Goal: Download file/media

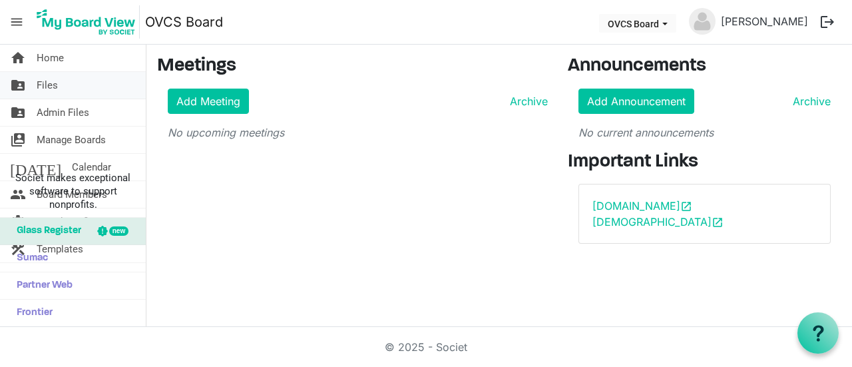
click at [44, 87] on span "Files" at bounding box center [47, 85] width 21 height 27
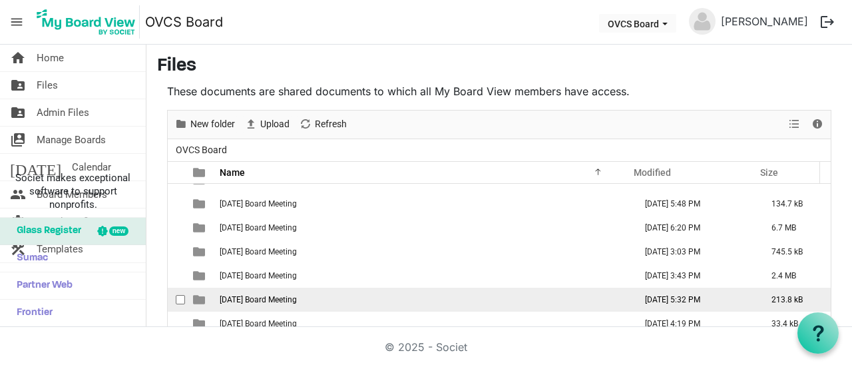
scroll to position [466, 0]
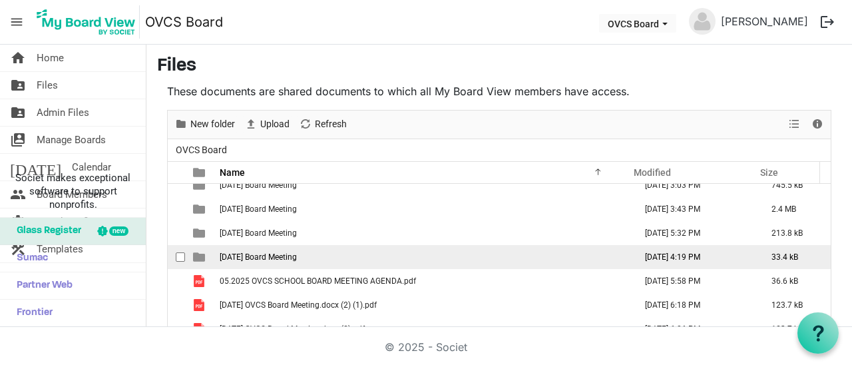
click at [240, 257] on span "[DATE] Board Meeting" at bounding box center [258, 256] width 77 height 9
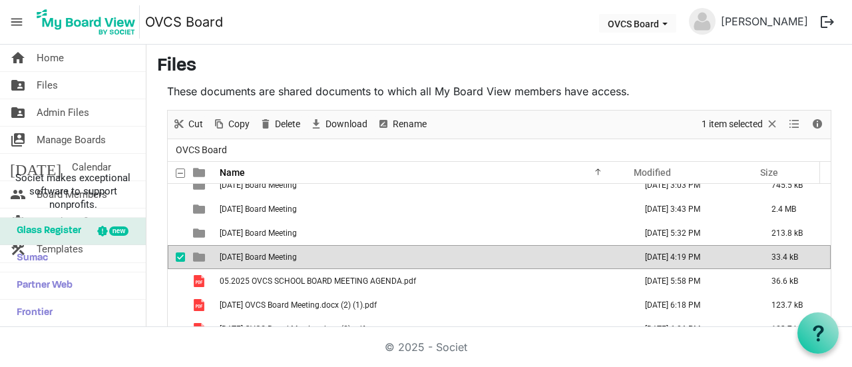
click at [240, 257] on span "[DATE] Board Meeting" at bounding box center [258, 256] width 77 height 9
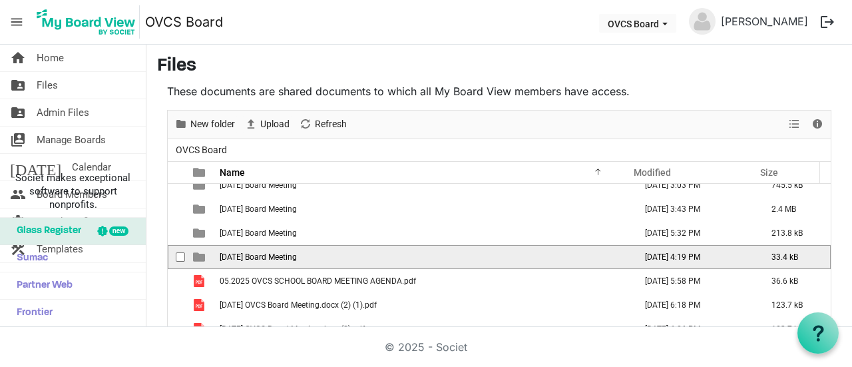
click at [240, 257] on span "[DATE] Board Meeting" at bounding box center [258, 256] width 77 height 9
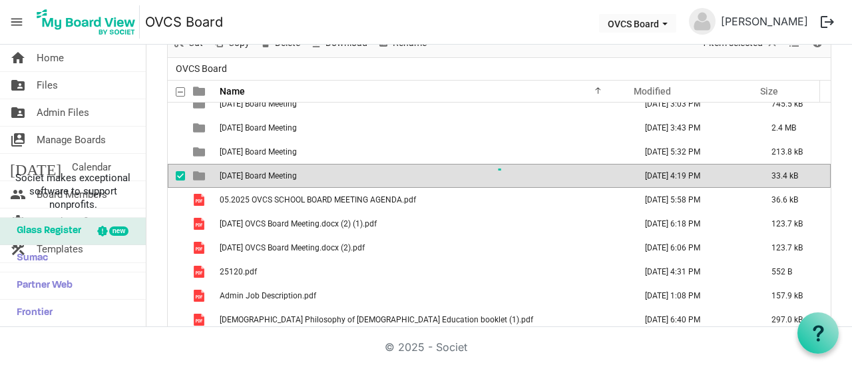
scroll to position [0, 0]
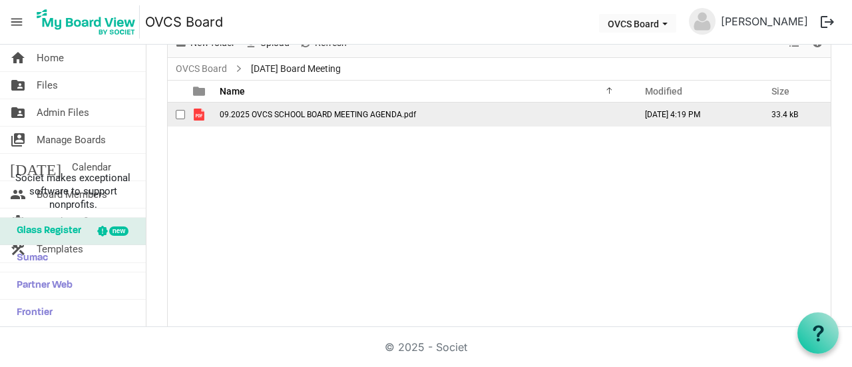
click at [310, 111] on span "09.2025 OVCS SCHOOL BOARD MEETING AGENDA.pdf" at bounding box center [318, 114] width 196 height 9
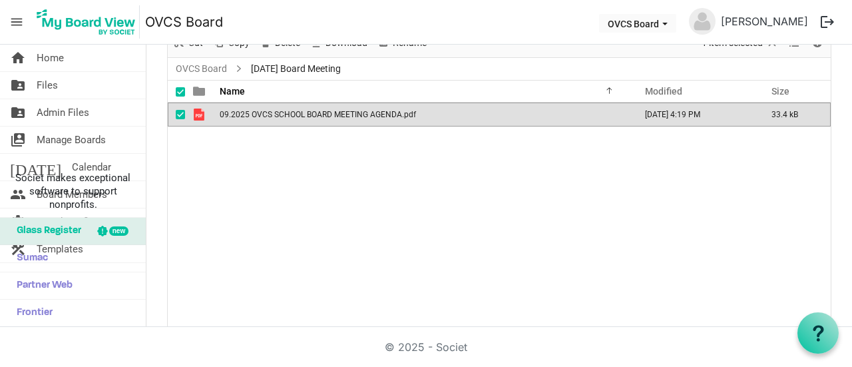
drag, startPoint x: 732, startPoint y: 23, endPoint x: 722, endPoint y: 29, distance: 12.6
click at [716, 23] on img at bounding box center [702, 21] width 27 height 27
click at [826, 19] on button "logout" at bounding box center [828, 22] width 28 height 28
